Goal: Task Accomplishment & Management: Use online tool/utility

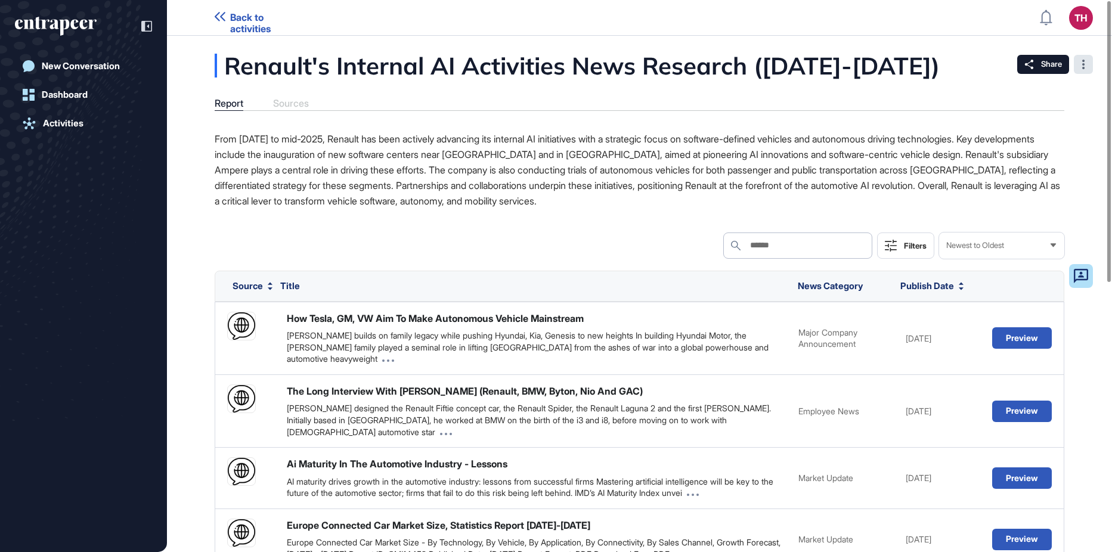
click at [1091, 66] on div at bounding box center [1083, 64] width 19 height 19
click at [1057, 87] on span "Pin" at bounding box center [1047, 88] width 78 height 8
click at [906, 113] on div "Renault's Internal AI Activities News Research ([DATE]-[DATE]) Report Sources A…" at bounding box center [639, 524] width 945 height 940
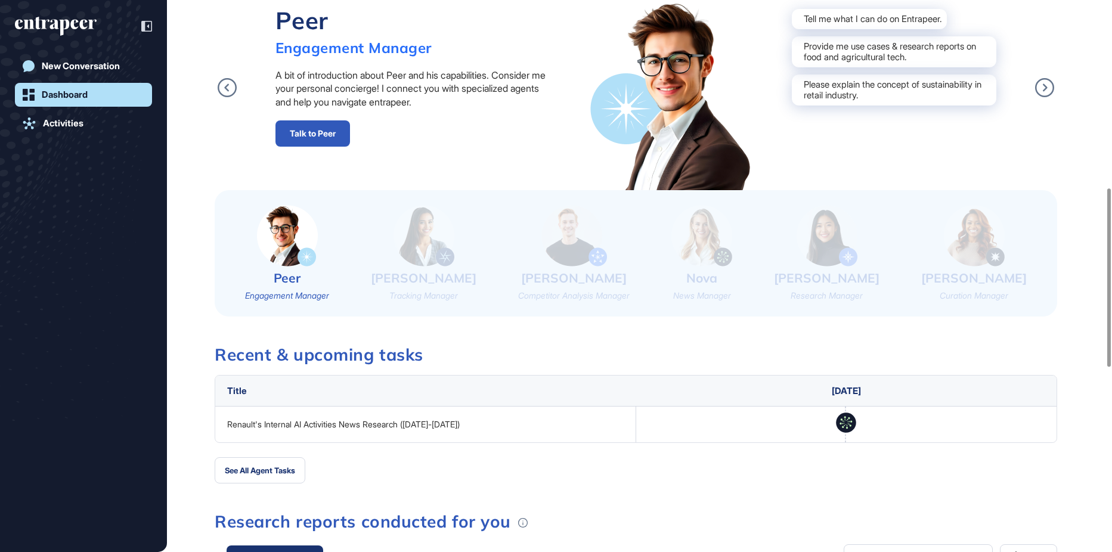
scroll to position [537, 0]
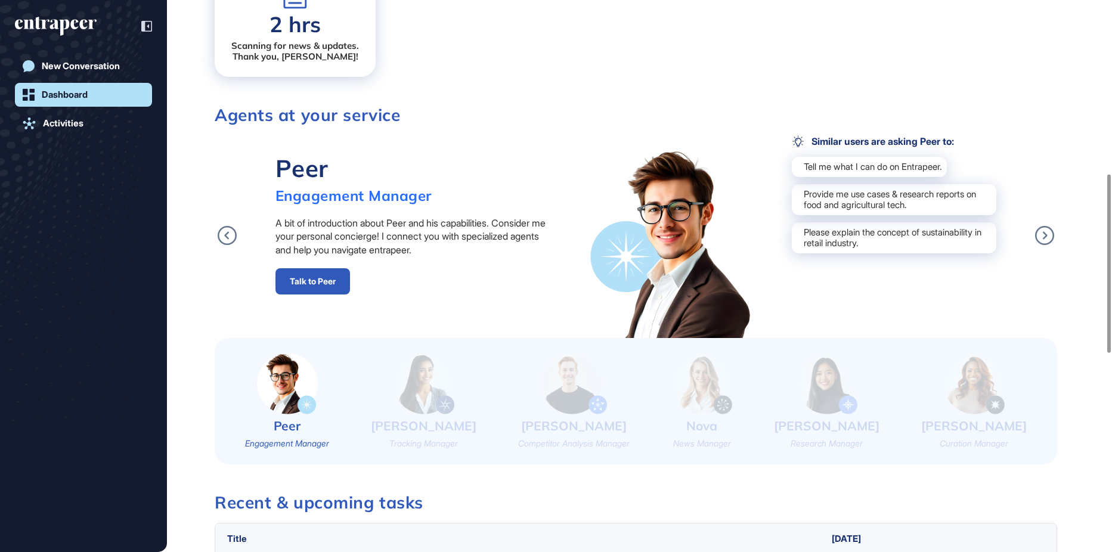
click at [855, 383] on img at bounding box center [827, 383] width 61 height 61
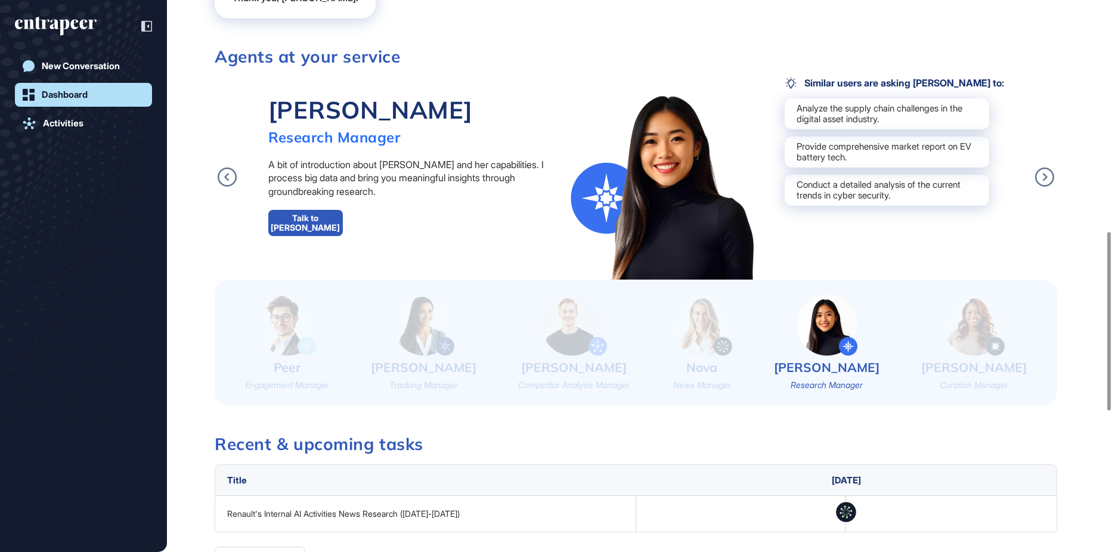
scroll to position [417, 0]
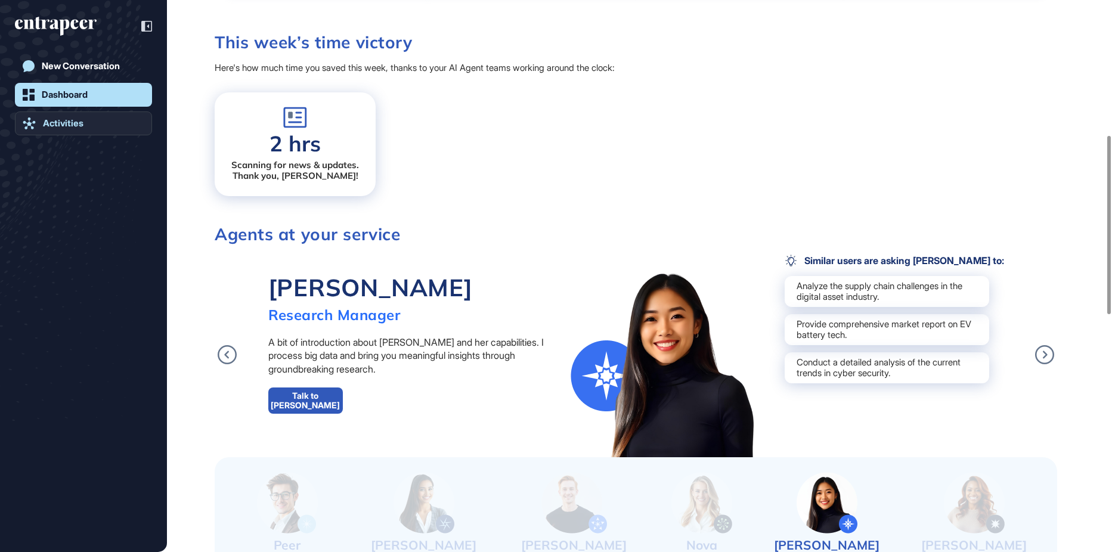
click at [73, 126] on div "Activities" at bounding box center [63, 123] width 41 height 11
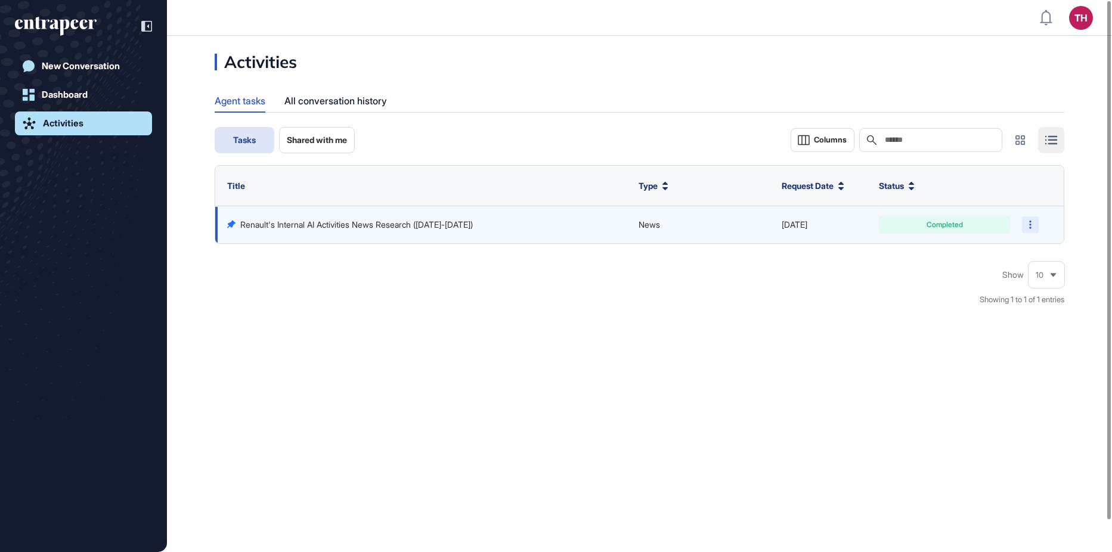
click at [1032, 222] on div at bounding box center [1030, 224] width 17 height 17
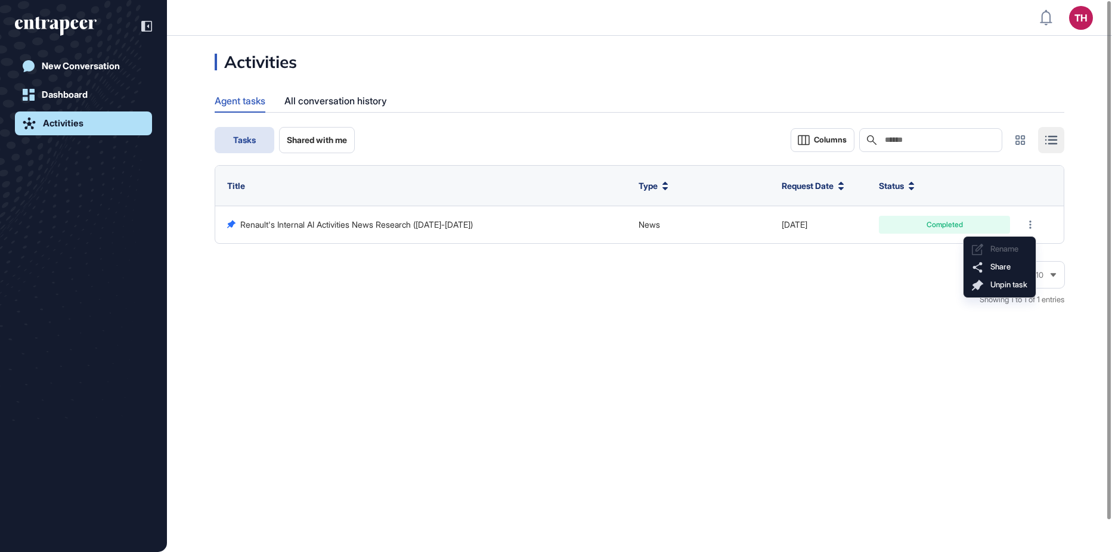
click at [280, 292] on div "Show 10 Showing 1 to 1 of 1 entries" at bounding box center [640, 290] width 850 height 55
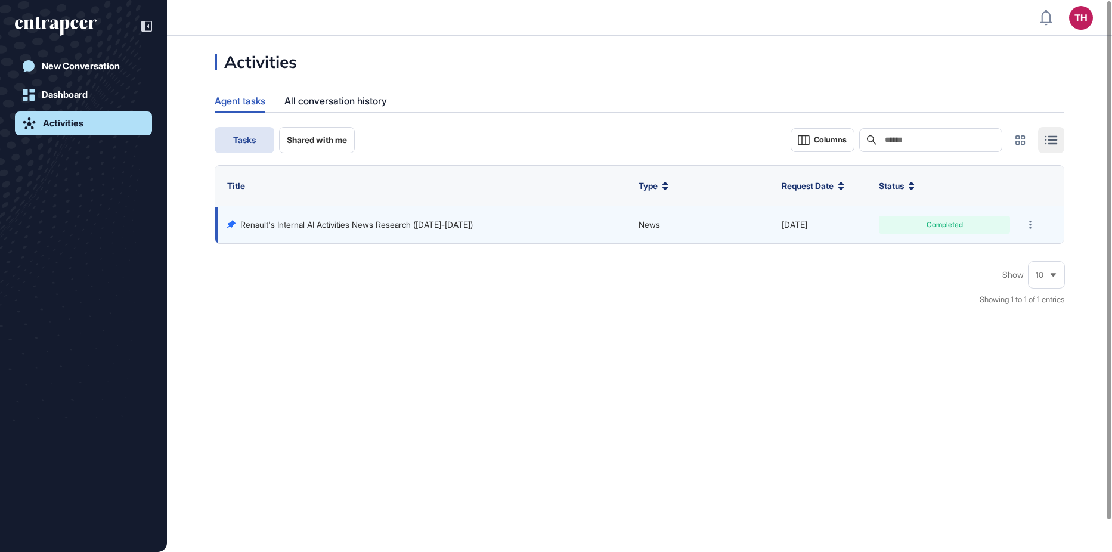
click at [318, 227] on link "Renault's Internal AI Activities News Research ([DATE]-[DATE])" at bounding box center [356, 224] width 233 height 10
